Goal: Task Accomplishment & Management: Manage account settings

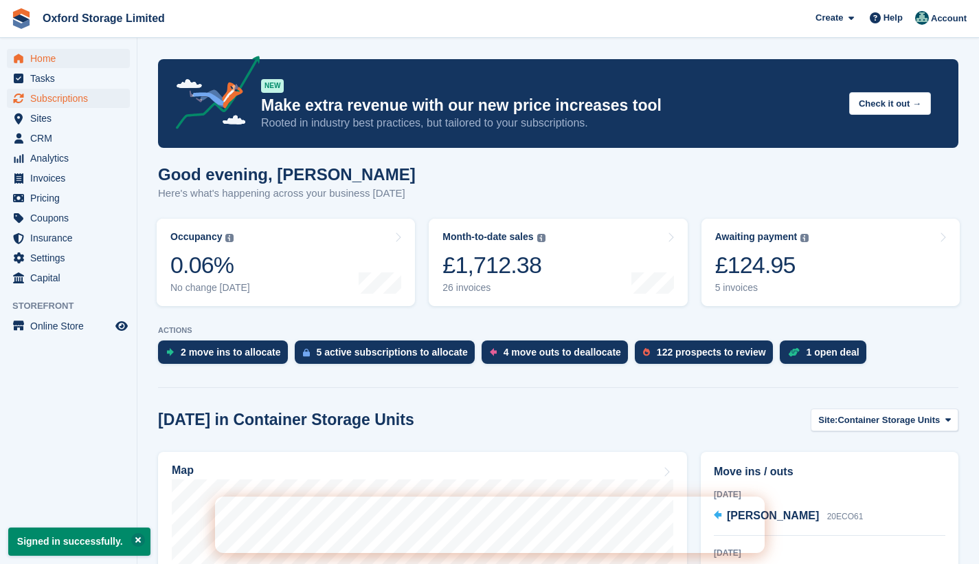
click at [86, 98] on span "Subscriptions" at bounding box center [71, 98] width 82 height 19
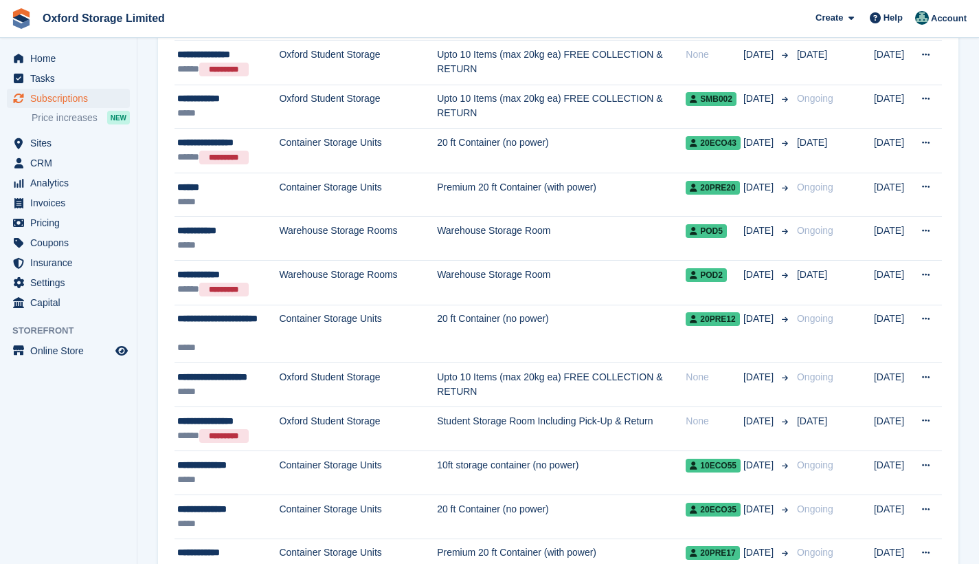
scroll to position [592, 0]
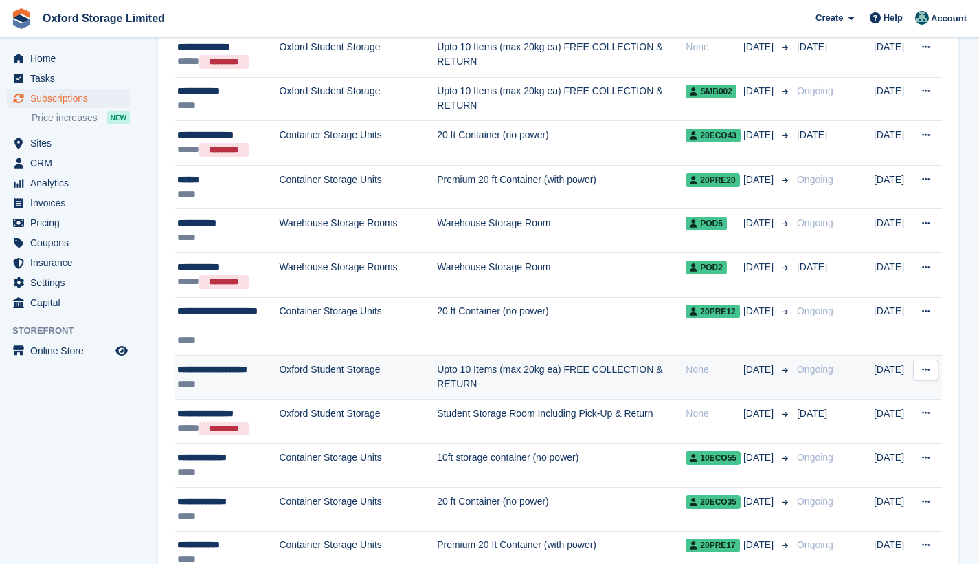
click at [330, 376] on td "Oxford Student Storage" at bounding box center [358, 377] width 158 height 44
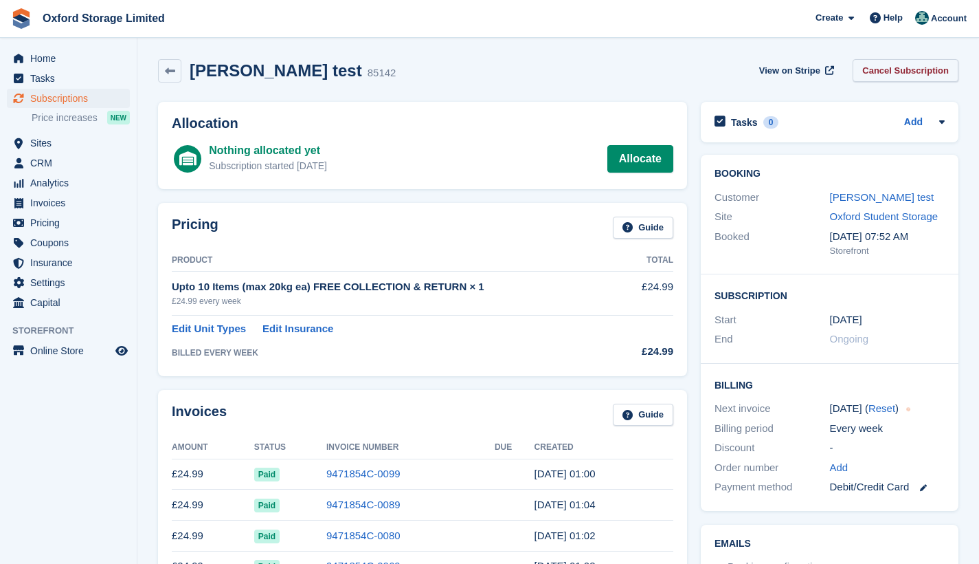
click at [871, 68] on link "Cancel Subscription" at bounding box center [906, 70] width 106 height 23
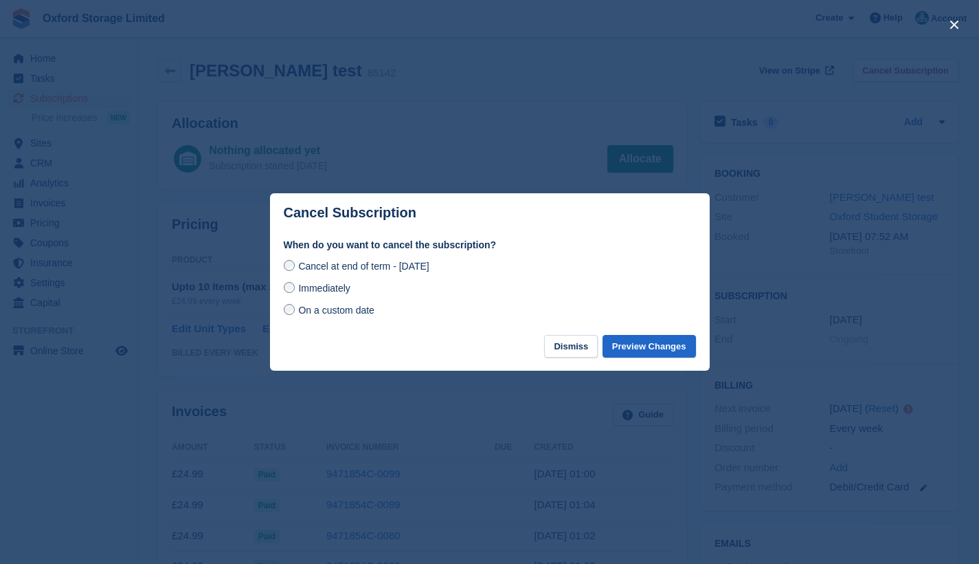
click at [326, 288] on span "Immediately" at bounding box center [324, 287] width 52 height 11
click at [641, 350] on button "Preview Changes" at bounding box center [649, 346] width 93 height 23
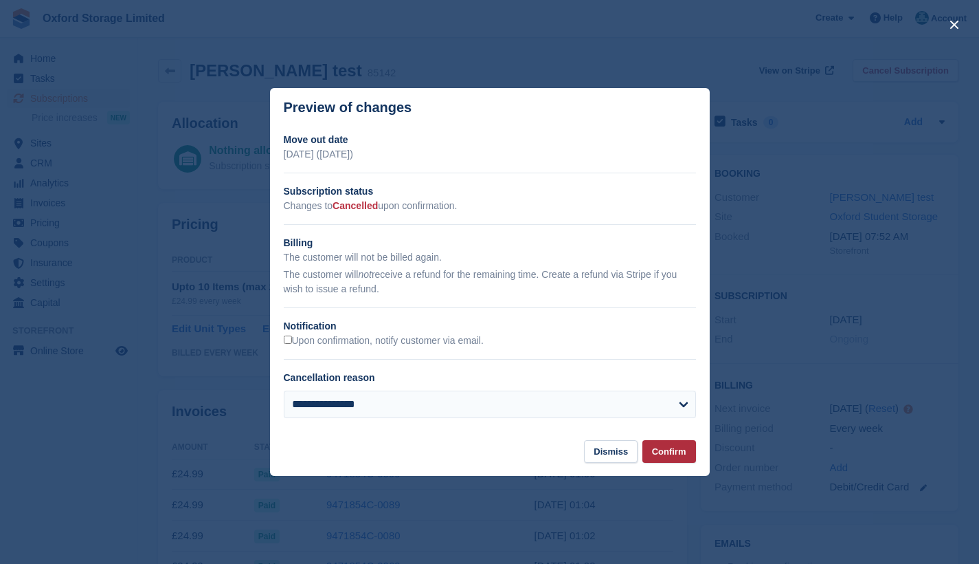
click at [665, 448] on button "Confirm" at bounding box center [670, 451] width 54 height 23
